Goal: Transaction & Acquisition: Download file/media

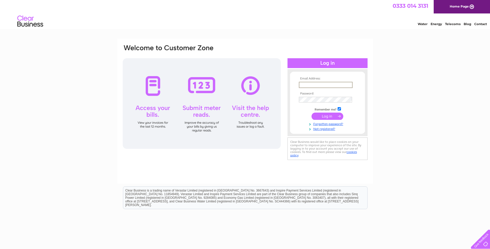
click at [337, 84] on input "text" at bounding box center [326, 85] width 54 height 6
click at [336, 99] on tbody "Email Address: [PERSON_NAME] [PERSON_NAME][EMAIL_ADDRESS][DOMAIN_NAME] Password…" at bounding box center [328, 104] width 60 height 54
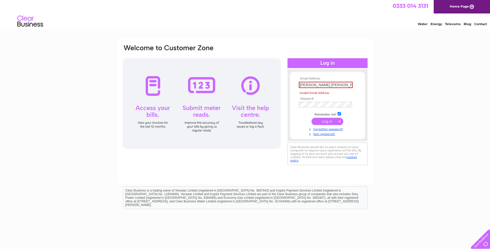
click at [329, 121] on input "submit" at bounding box center [328, 121] width 32 height 7
click at [303, 84] on input "liz -woodfield@hotmail.com" at bounding box center [326, 85] width 54 height 6
click at [307, 85] on input "liz- -woodfield@hotmail.com" at bounding box center [326, 85] width 54 height 6
click at [322, 120] on input "submit" at bounding box center [328, 121] width 32 height 7
click at [347, 84] on input "liz- woodfield@hotmail.com" at bounding box center [326, 85] width 54 height 6
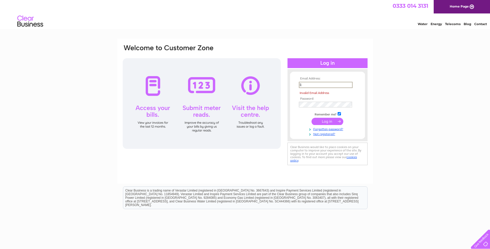
type input "l"
click at [327, 120] on input "submit" at bounding box center [328, 121] width 32 height 7
click at [306, 84] on input "liz - woodfield@hotmail.co.uk" at bounding box center [326, 85] width 54 height 6
click at [350, 84] on input "liz - woodfield@hotmail.co.uk" at bounding box center [326, 85] width 54 height 6
type input "l"
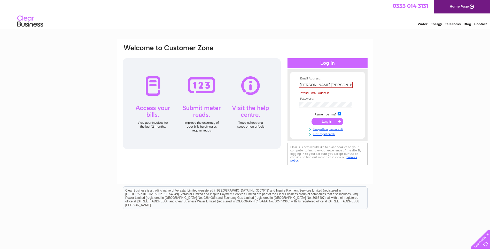
click at [327, 120] on input "submit" at bounding box center [328, 121] width 32 height 7
click at [350, 84] on input "liz -woodfield@hotmail.co.uk" at bounding box center [326, 85] width 54 height 6
click at [330, 123] on input "submit" at bounding box center [328, 121] width 32 height 7
click at [349, 85] on input "liz -woodfield@hotmailco.uk" at bounding box center [326, 85] width 54 height 6
click at [331, 120] on input "submit" at bounding box center [328, 121] width 32 height 7
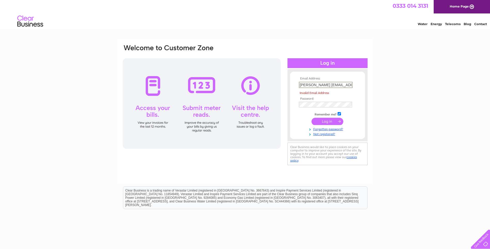
click at [349, 85] on input "liz -woodfield@hotmail,couk" at bounding box center [326, 85] width 54 height 6
click at [326, 120] on input "submit" at bounding box center [328, 121] width 32 height 7
click at [304, 84] on input "liz -woodfield@hotmail.co.uk" at bounding box center [326, 85] width 54 height 6
click at [307, 85] on input "liz- -woodfield@hotmail.co.uk" at bounding box center [326, 85] width 54 height 6
click at [323, 121] on input "submit" at bounding box center [328, 121] width 32 height 7
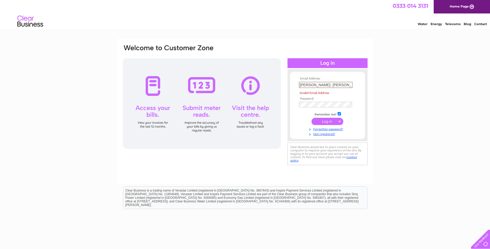
click at [349, 85] on input "liz- woodfield@hotmail.co.uk" at bounding box center [326, 85] width 54 height 6
type input "l"
type input "liz-woodfield@hotmail.co.uk"
click at [334, 116] on input "submit" at bounding box center [328, 115] width 32 height 7
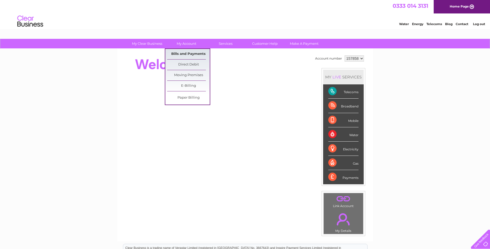
click at [187, 53] on link "Bills and Payments" at bounding box center [188, 54] width 43 height 10
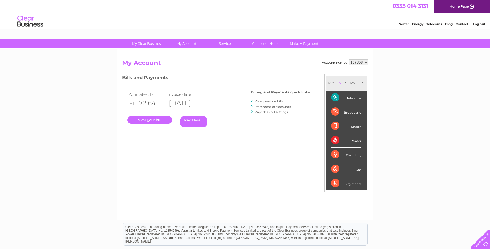
click at [274, 101] on link "View previous bills" at bounding box center [269, 101] width 28 height 4
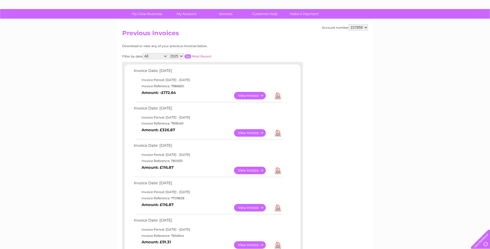
scroll to position [8, 0]
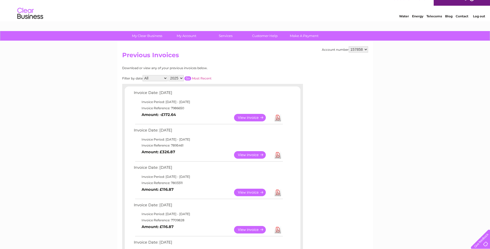
click at [182, 78] on select "2025 2024 2023 2022" at bounding box center [176, 78] width 15 height 6
click at [169, 75] on select "2025 2024 2023 2022" at bounding box center [176, 78] width 15 height 6
click at [187, 77] on input "button" at bounding box center [188, 78] width 7 height 4
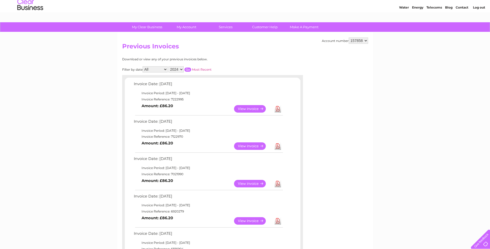
click at [277, 108] on link "Download" at bounding box center [278, 108] width 6 height 7
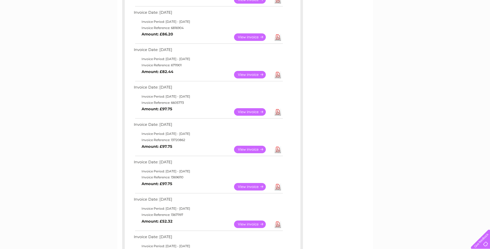
scroll to position [239, 0]
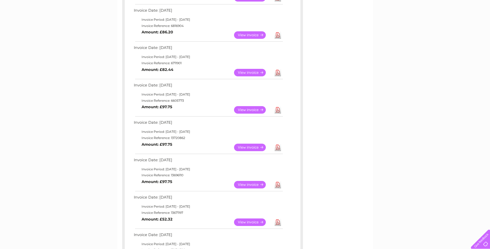
click at [278, 146] on link "Download" at bounding box center [278, 146] width 6 height 7
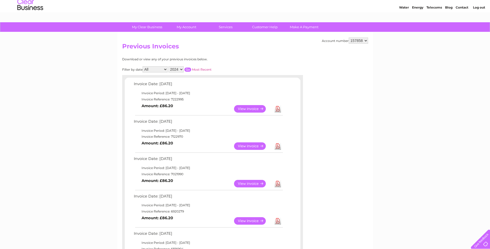
scroll to position [0, 0]
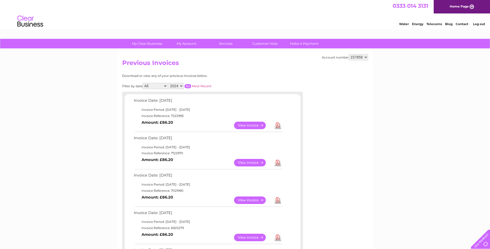
click at [189, 85] on input "button" at bounding box center [188, 86] width 7 height 4
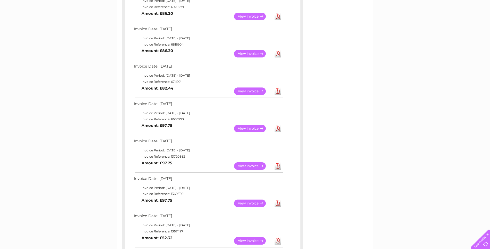
scroll to position [237, 0]
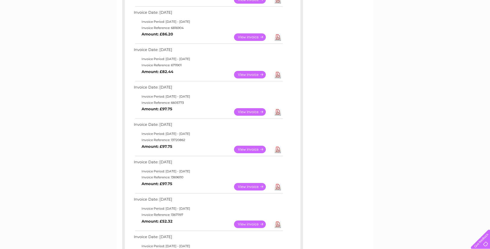
click at [277, 112] on link "Download" at bounding box center [278, 111] width 6 height 7
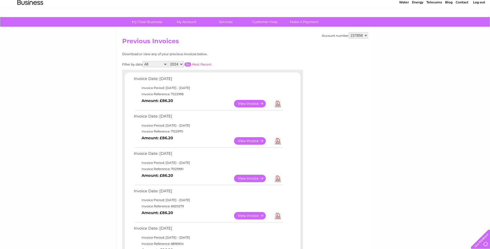
scroll to position [0, 0]
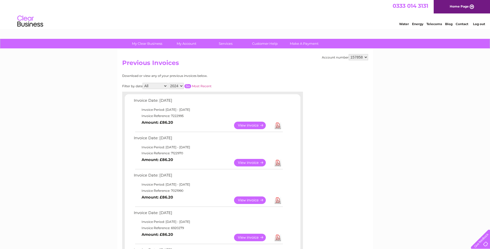
click at [189, 85] on input "button" at bounding box center [188, 86] width 7 height 4
click at [182, 85] on select "2025 2024 2023 2022" at bounding box center [176, 86] width 15 height 6
select select "2025"
click at [169, 83] on select "2025 2024 2023 2022" at bounding box center [176, 86] width 15 height 6
click at [187, 86] on input "button" at bounding box center [188, 86] width 7 height 4
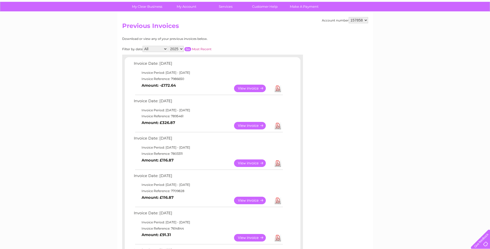
scroll to position [31, 0]
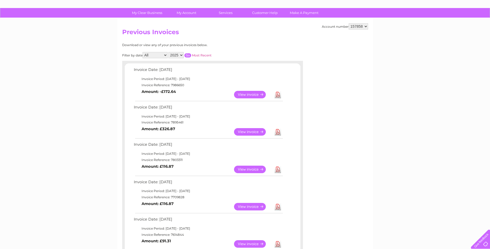
click at [278, 93] on link "Download" at bounding box center [278, 94] width 6 height 7
click at [278, 169] on link "Download" at bounding box center [278, 168] width 6 height 7
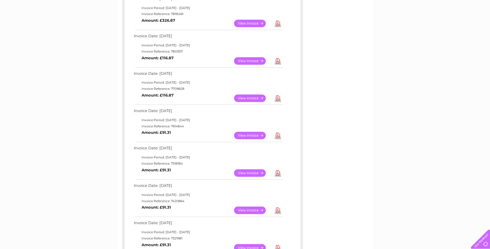
scroll to position [143, 0]
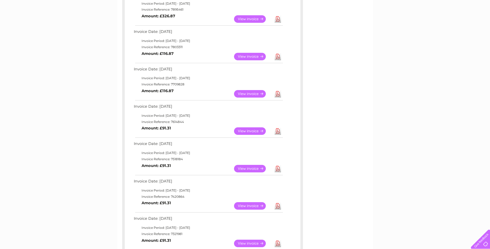
click at [278, 132] on link "Download" at bounding box center [278, 130] width 6 height 7
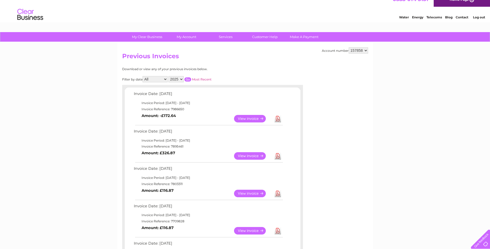
scroll to position [0, 0]
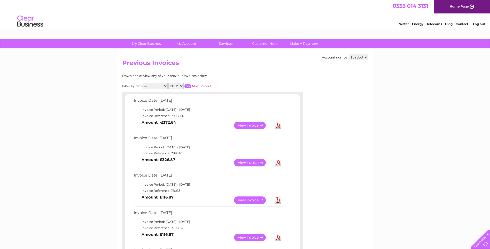
click at [278, 163] on link "Download" at bounding box center [278, 162] width 6 height 7
